Goal: Task Accomplishment & Management: Manage account settings

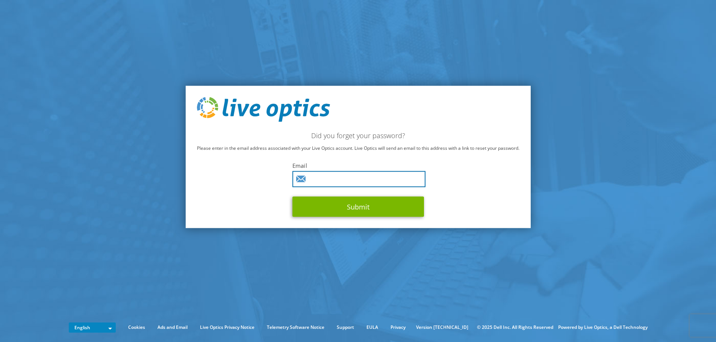
click at [333, 178] on input "text" at bounding box center [358, 179] width 133 height 16
type input "[EMAIL_ADDRESS][PERSON_NAME][DOMAIN_NAME]"
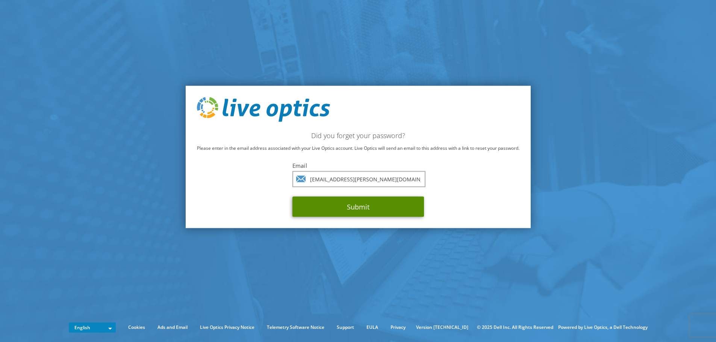
click at [378, 206] on button "Submit" at bounding box center [358, 207] width 132 height 20
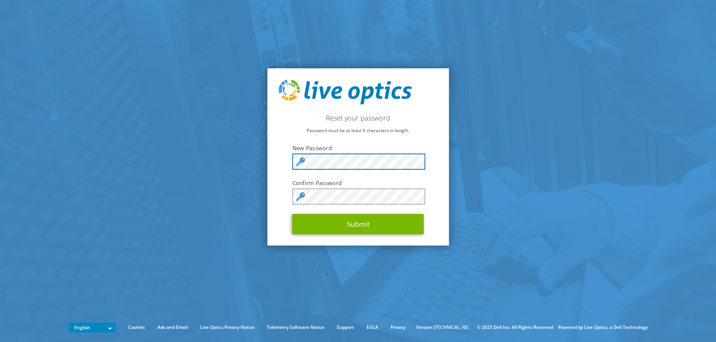
click at [246, 159] on section "Reset your password Password must be at least 9 characters in length. New Passw…" at bounding box center [358, 157] width 716 height 314
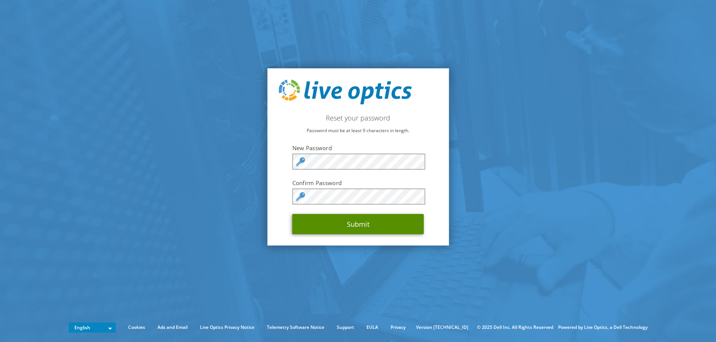
click at [350, 226] on button "Submit" at bounding box center [358, 224] width 132 height 20
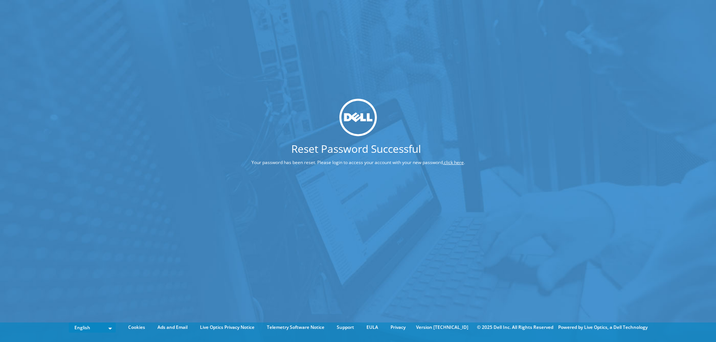
click at [460, 162] on link "click here" at bounding box center [454, 162] width 20 height 6
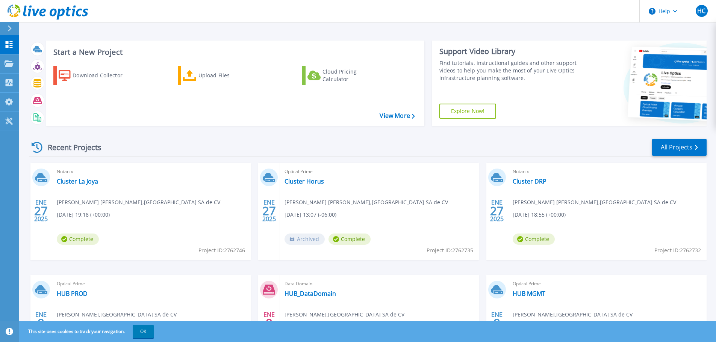
click at [144, 329] on button "OK" at bounding box center [143, 332] width 21 height 14
